Goal: Navigation & Orientation: Find specific page/section

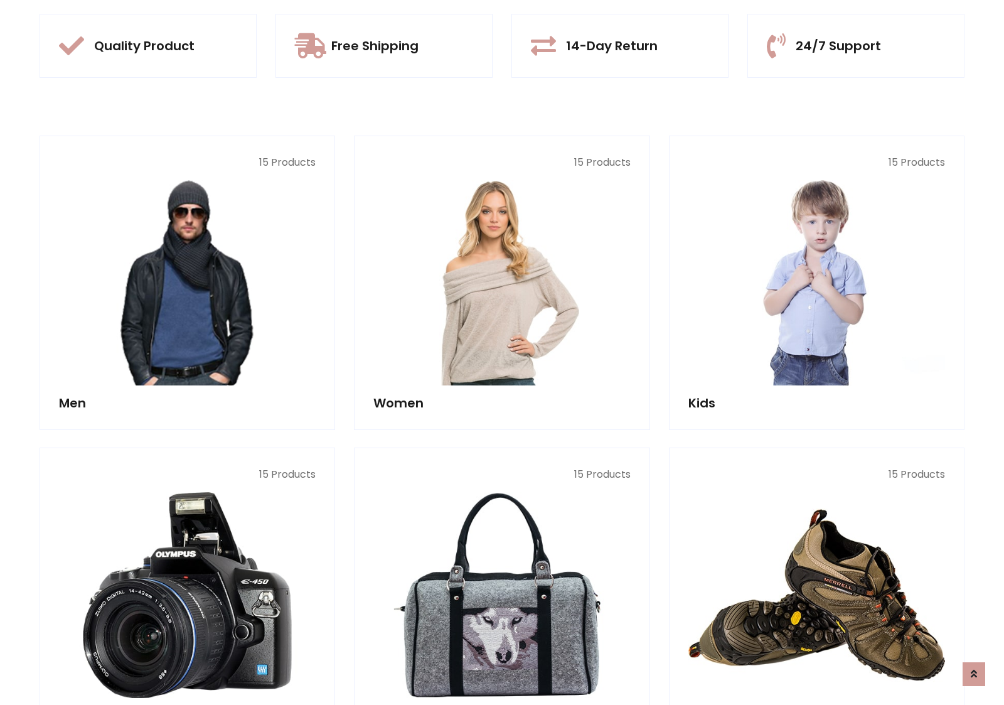
scroll to position [1181, 0]
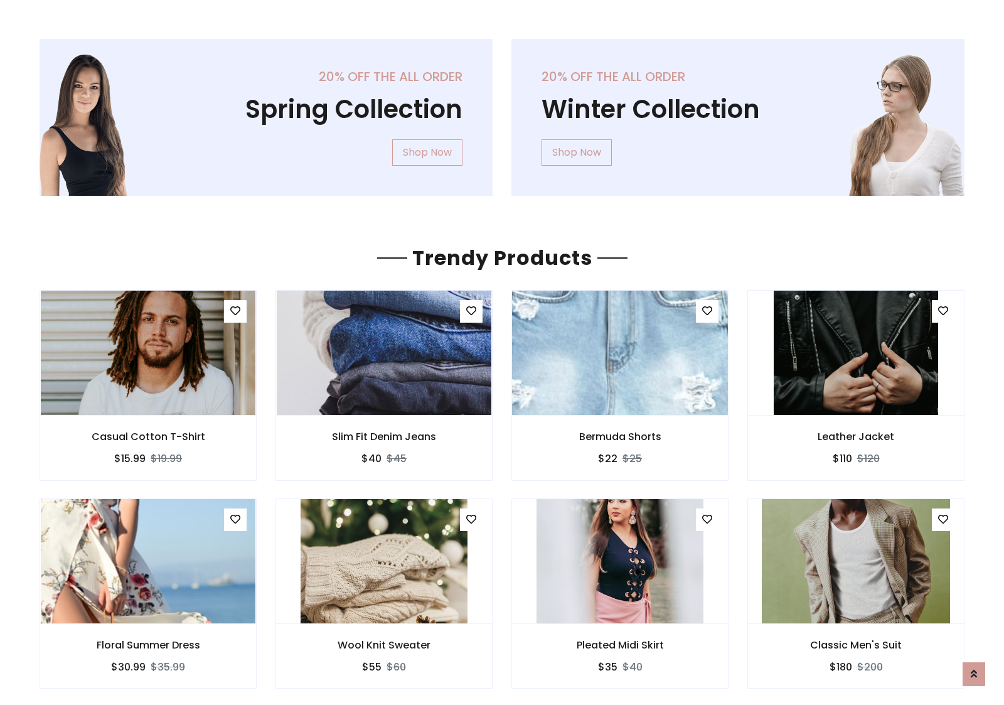
click at [620, 352] on img at bounding box center [620, 352] width 257 height 301
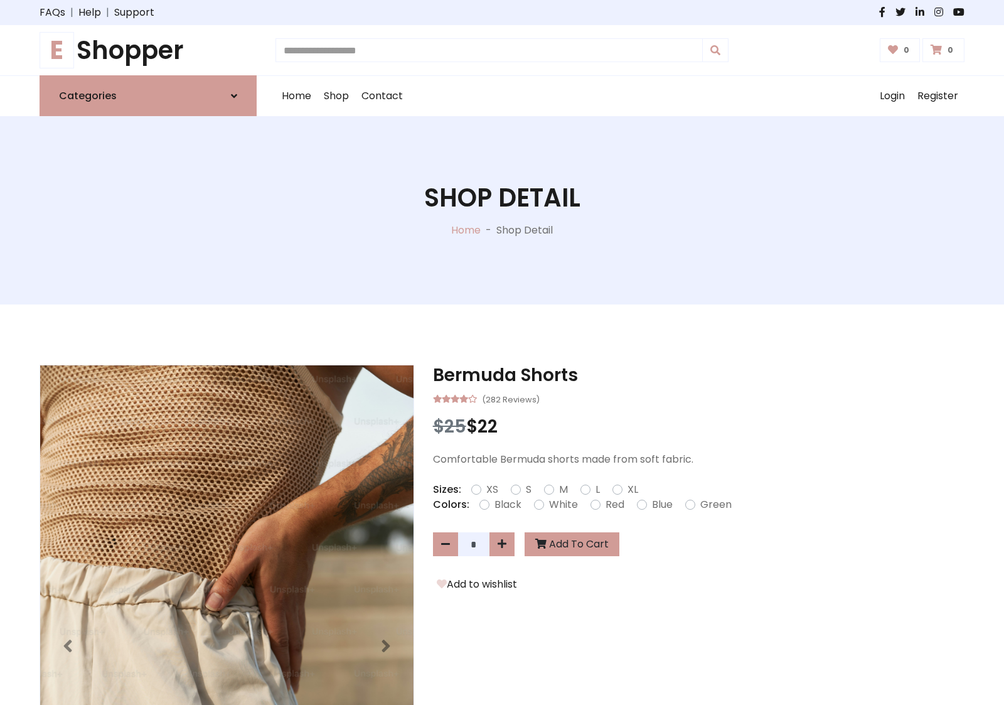
click at [148, 50] on h1 "E Shopper" at bounding box center [148, 50] width 217 height 30
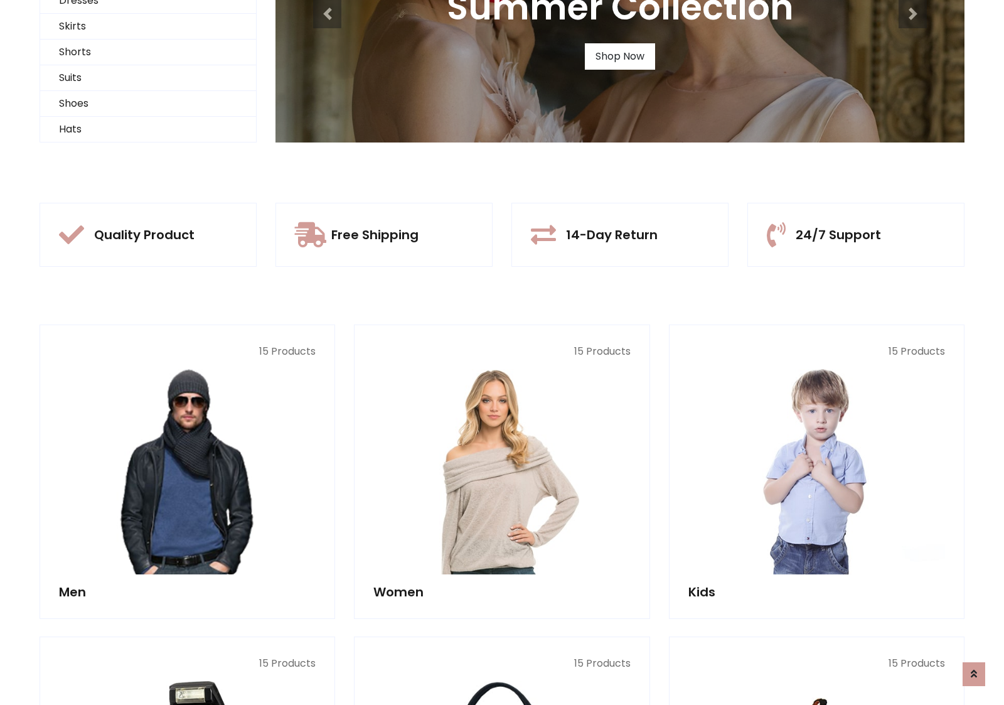
scroll to position [121, 0]
